Goal: Download file/media

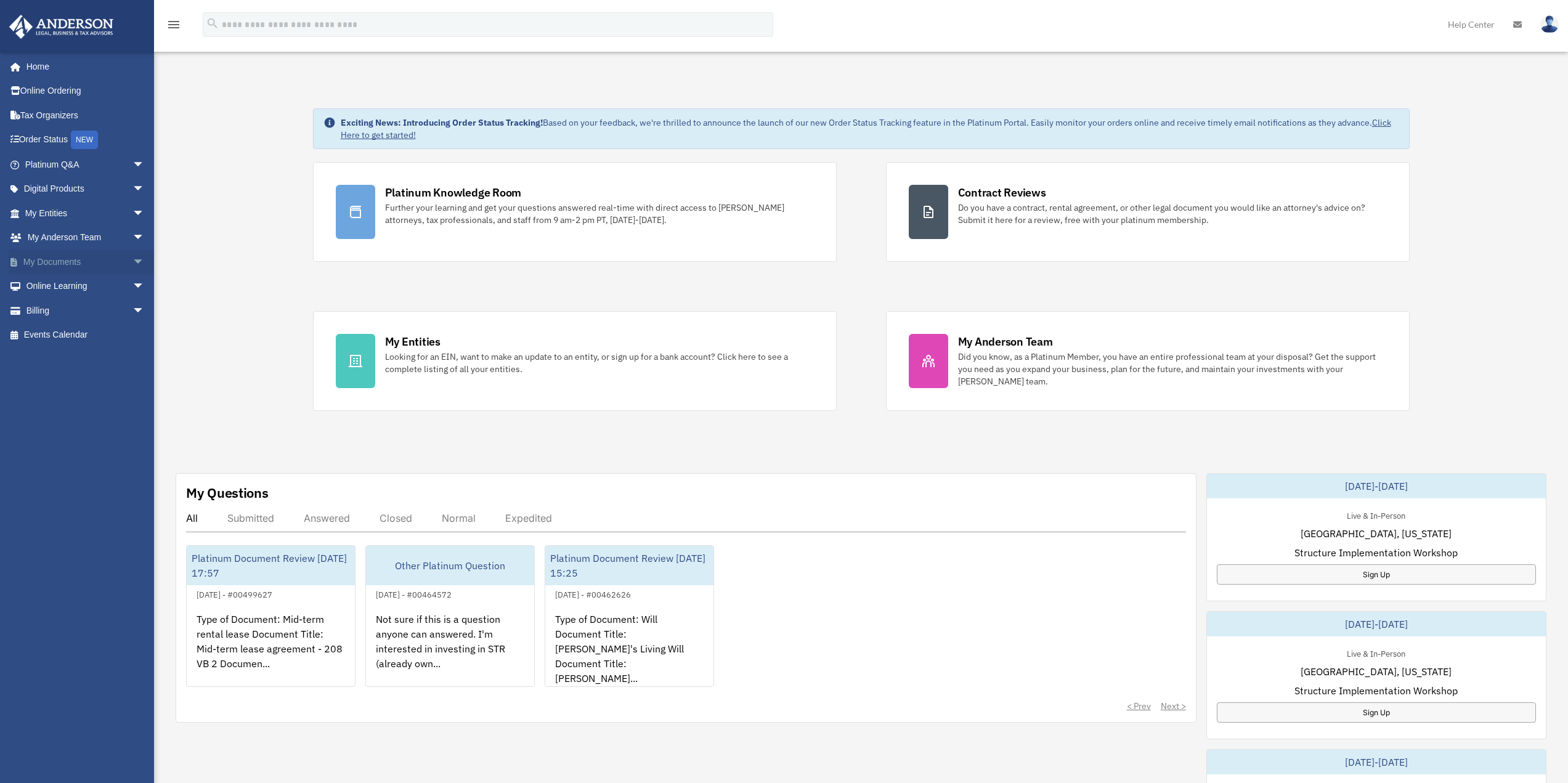
click at [132, 256] on span "arrow_drop_down" at bounding box center [144, 262] width 25 height 25
click at [47, 282] on link "Box" at bounding box center [90, 286] width 146 height 25
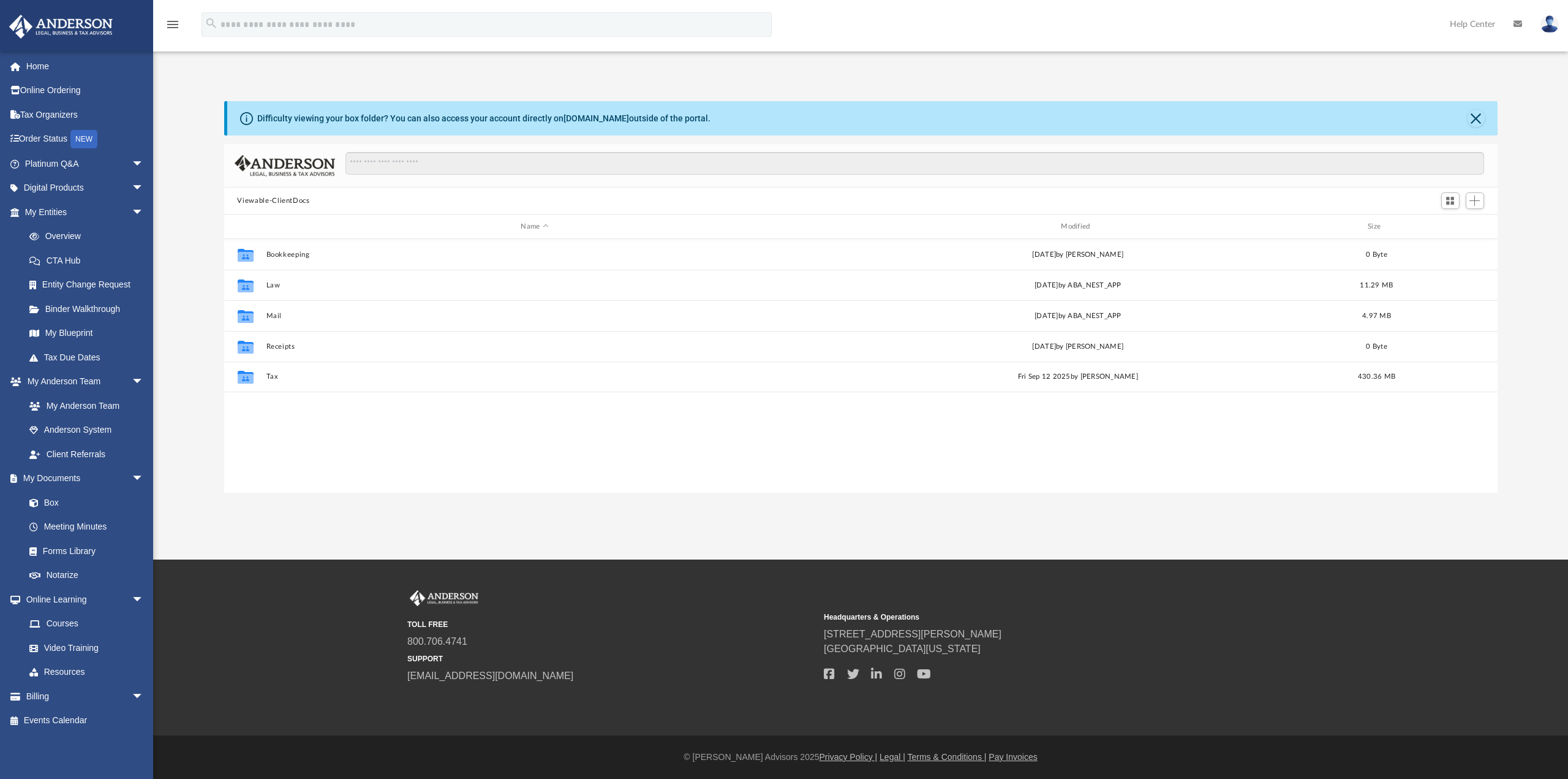
scroll to position [269, 1264]
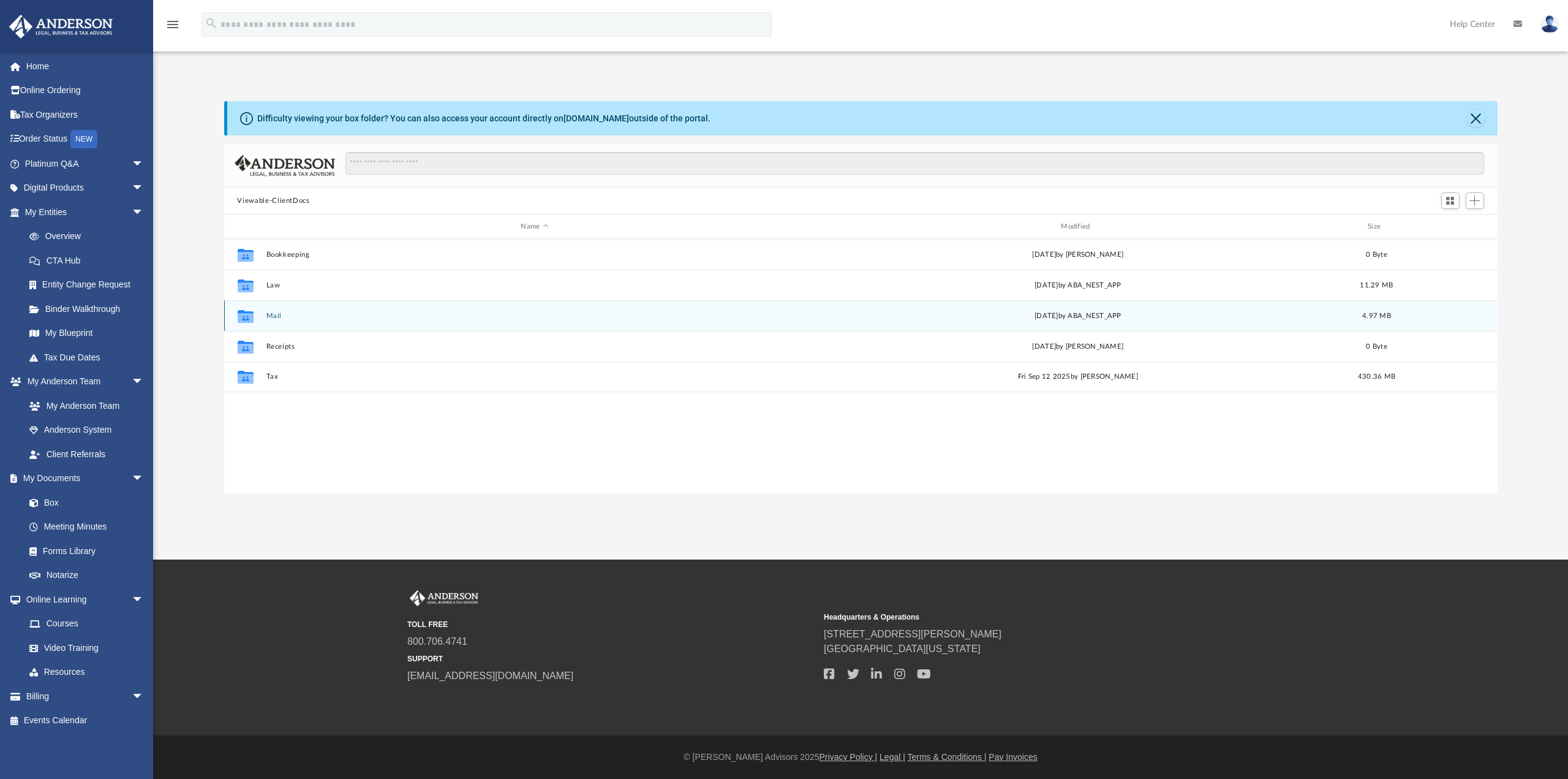
click at [275, 312] on button "Mail" at bounding box center [534, 315] width 538 height 8
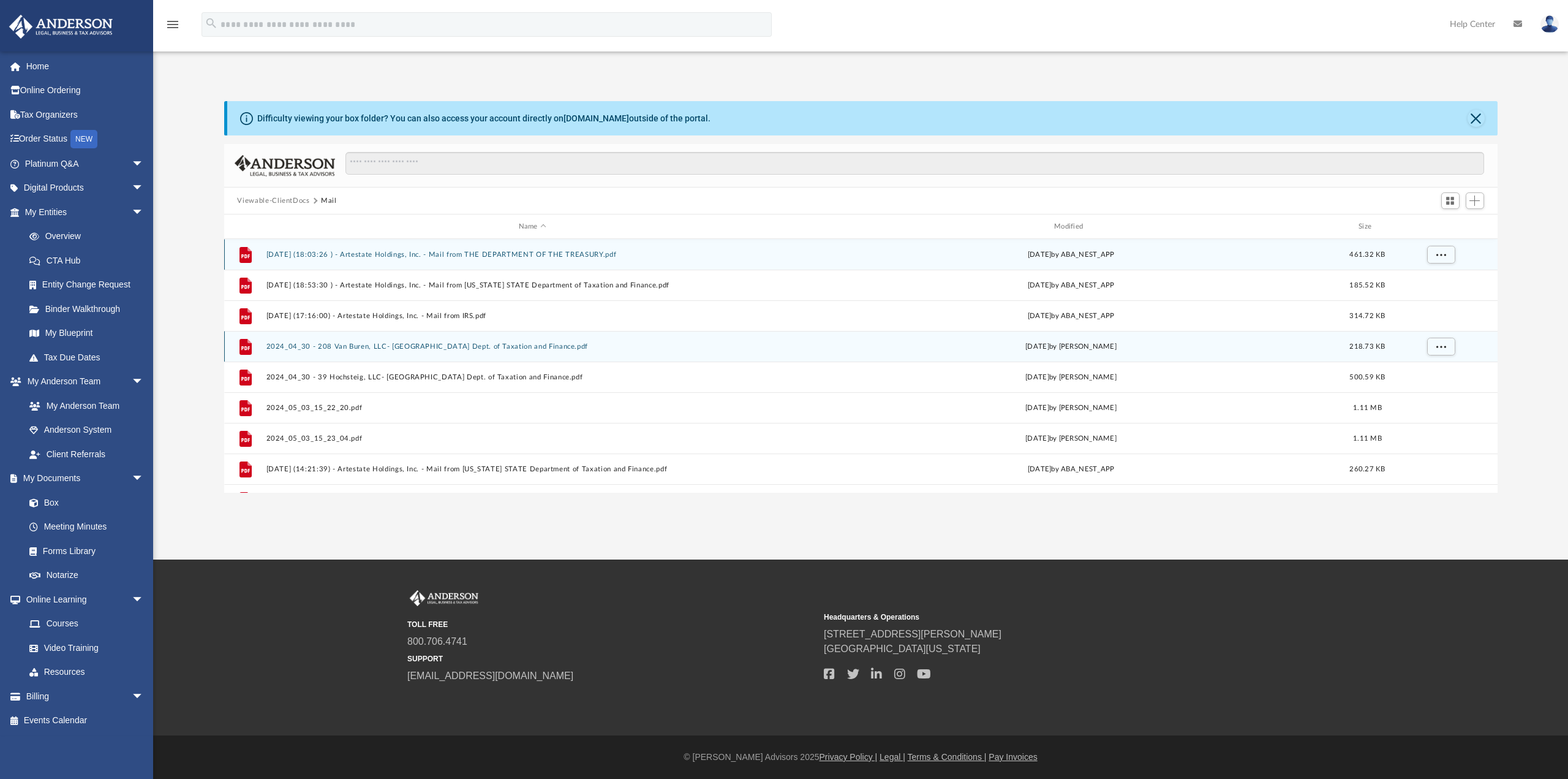
scroll to position [53, 0]
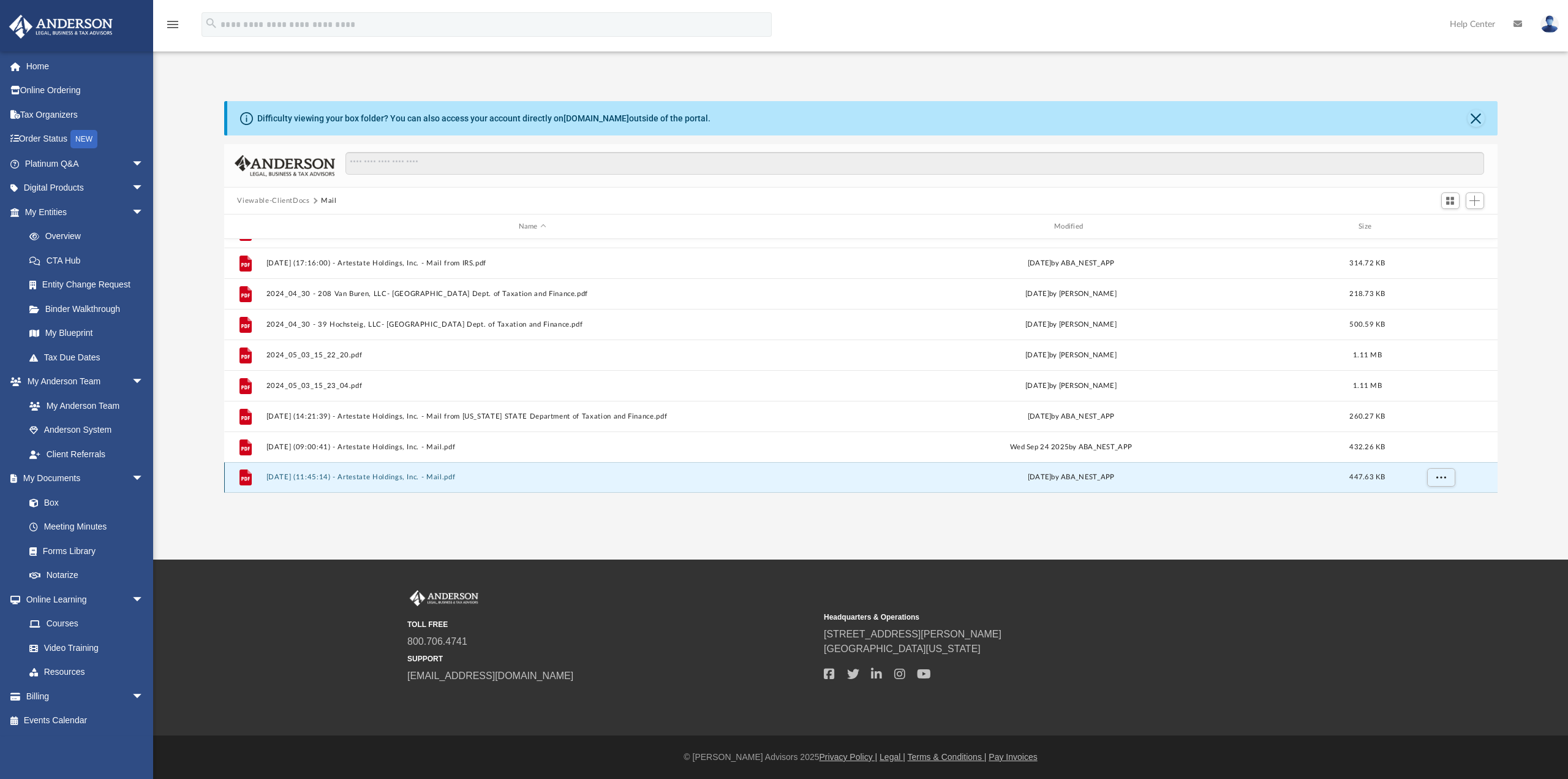
click at [388, 478] on button "[DATE] (11:45:14) - Artestate Holdings, Inc. - Mail.pdf" at bounding box center [532, 477] width 533 height 8
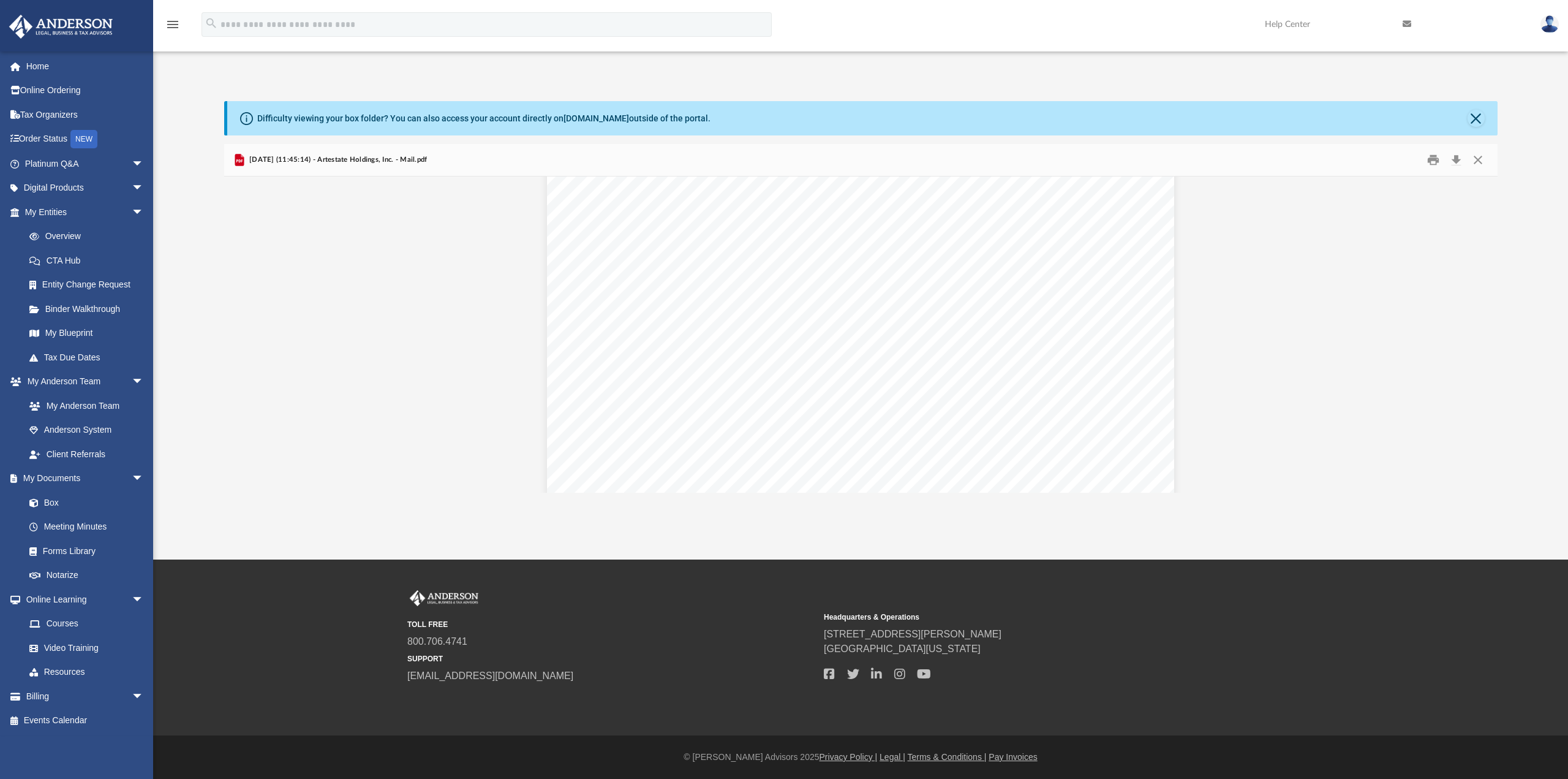
scroll to position [0, 0]
click at [1460, 161] on button "Download" at bounding box center [1456, 160] width 22 height 19
